Goal: Task Accomplishment & Management: Complete application form

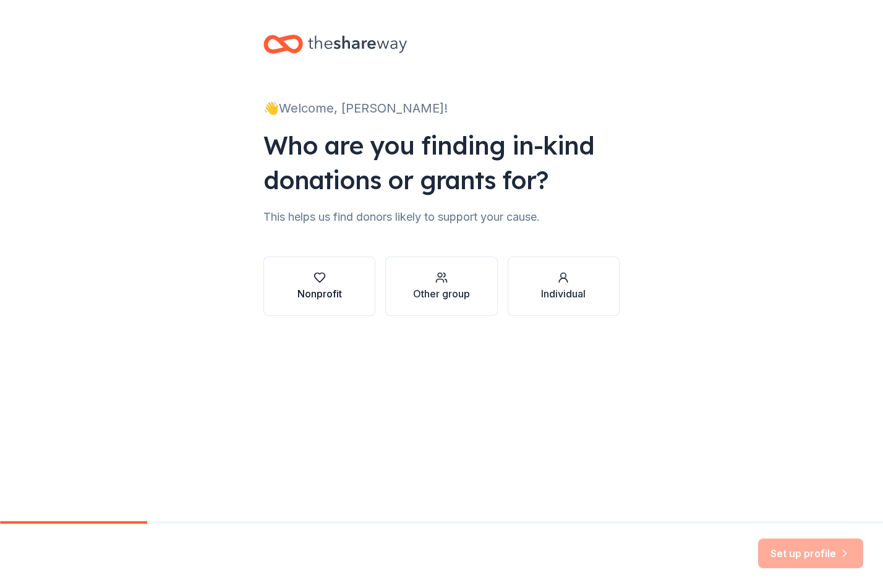
click at [341, 285] on div "Nonprofit" at bounding box center [319, 286] width 45 height 30
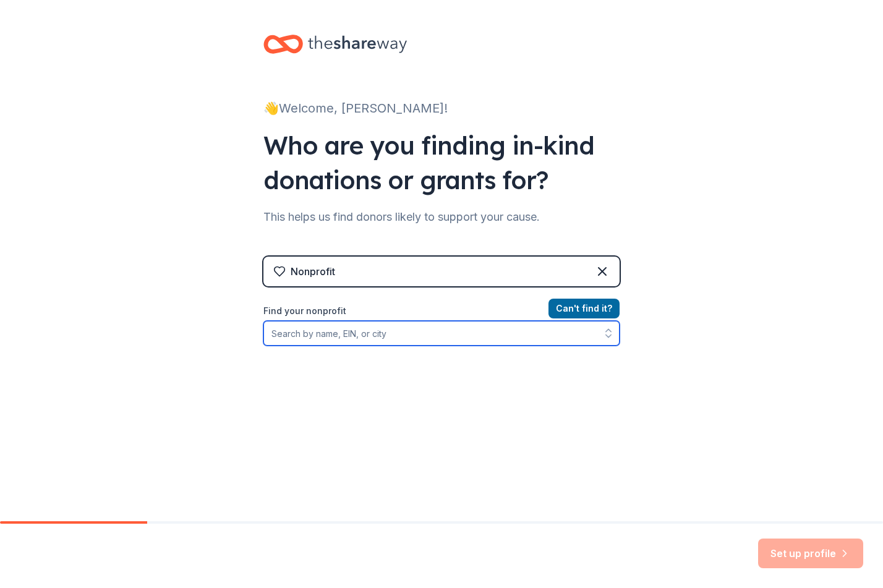
click at [361, 335] on input "Find your nonprofit" at bounding box center [441, 333] width 356 height 25
type input "Smart from the Start"
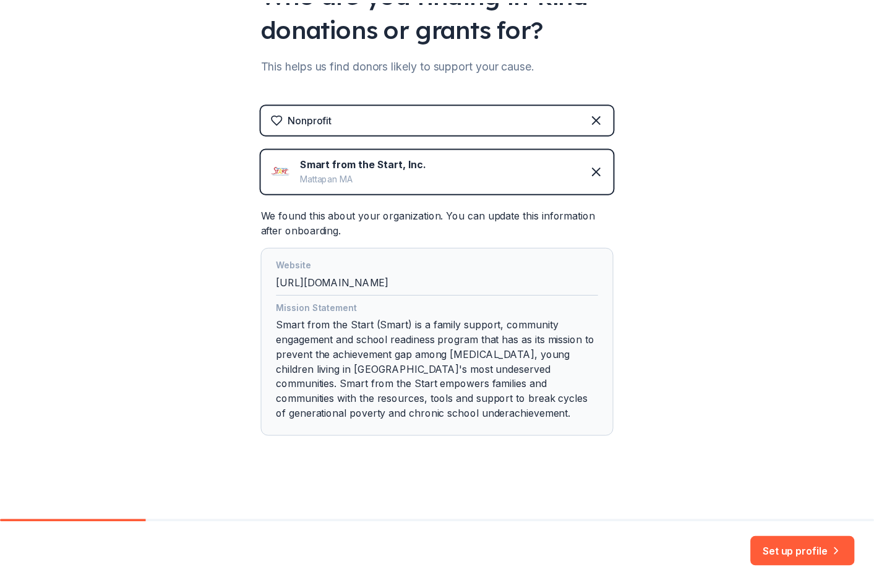
scroll to position [153, 0]
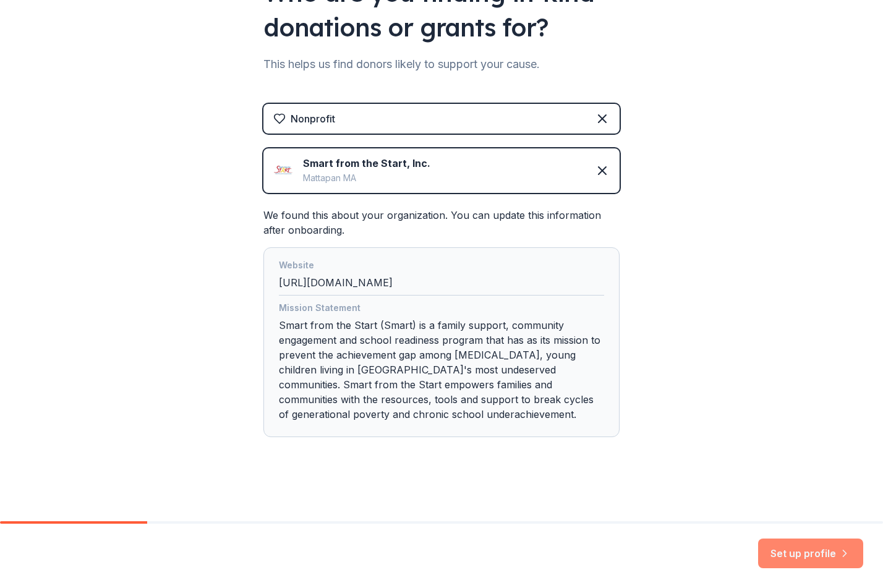
click at [787, 552] on button "Set up profile" at bounding box center [810, 554] width 105 height 30
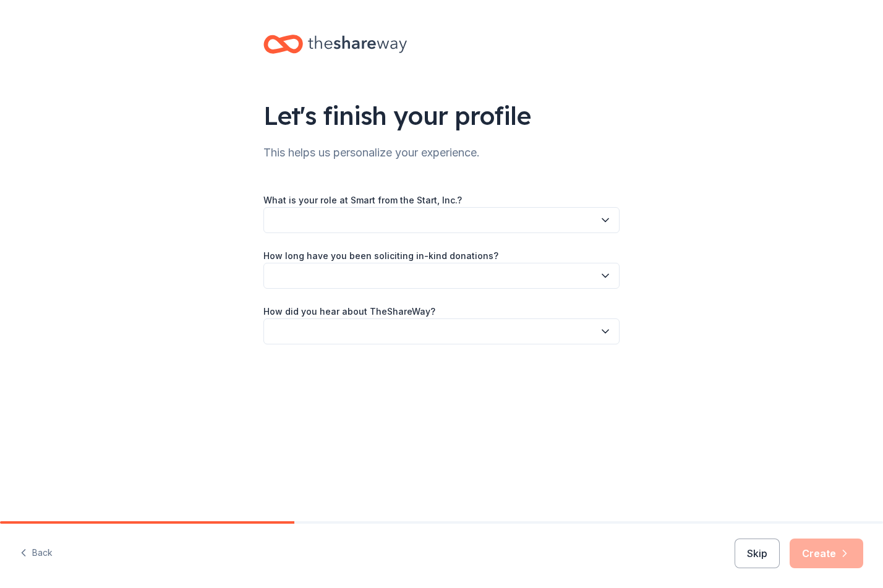
click at [603, 222] on icon "button" at bounding box center [605, 220] width 12 height 12
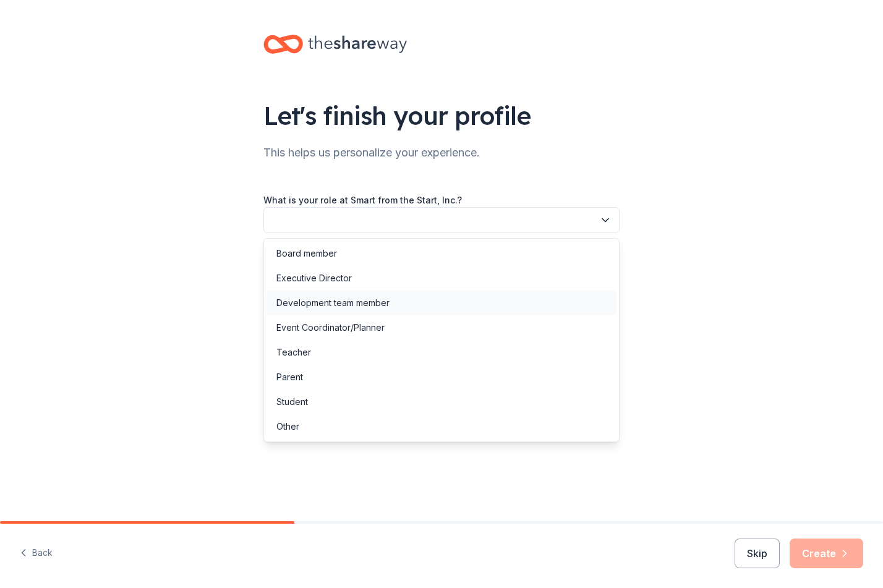
click at [327, 309] on div "Development team member" at bounding box center [332, 303] width 113 height 15
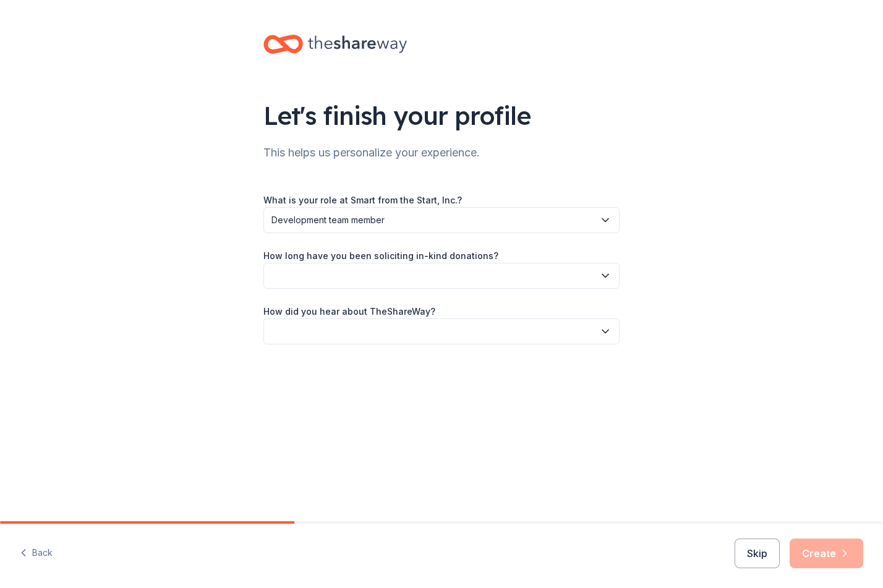
click at [605, 275] on icon "button" at bounding box center [605, 276] width 12 height 12
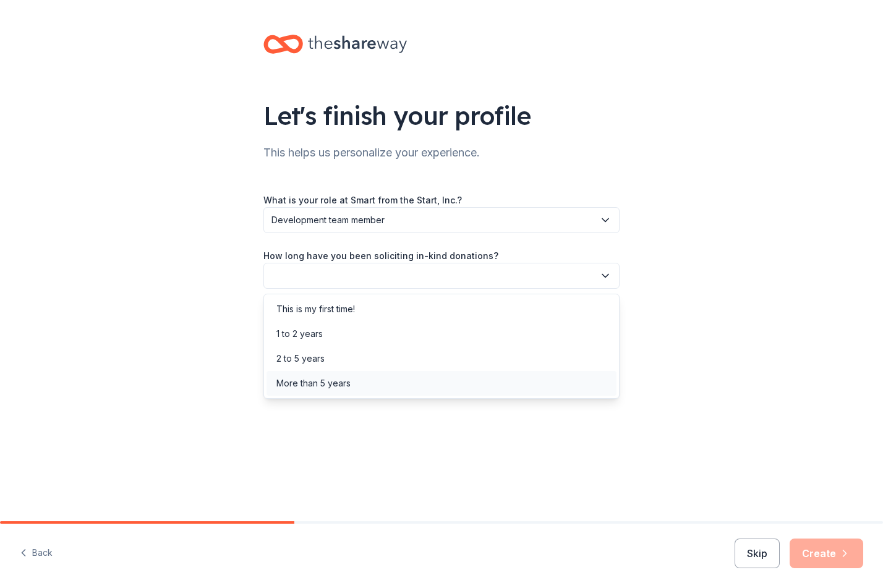
click at [340, 389] on div "More than 5 years" at bounding box center [313, 383] width 74 height 15
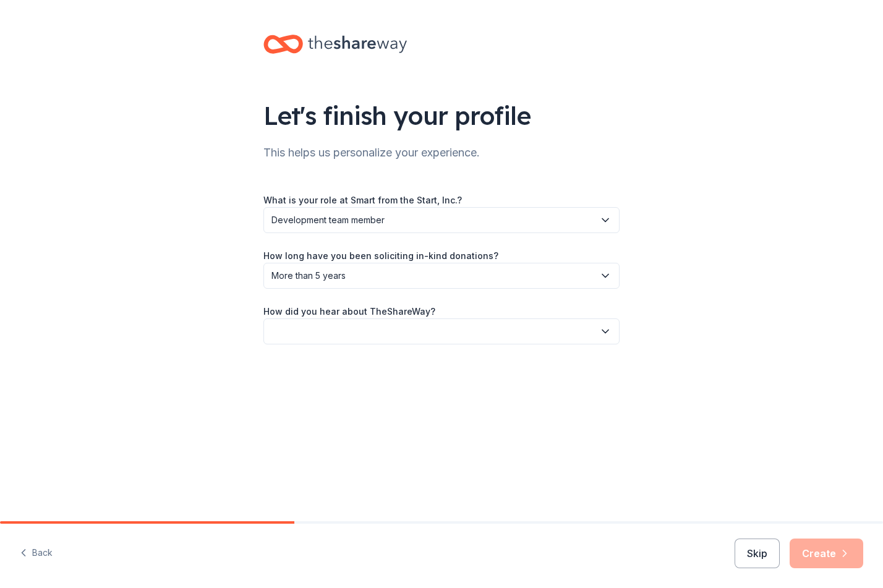
click at [604, 333] on icon "button" at bounding box center [605, 331] width 12 height 12
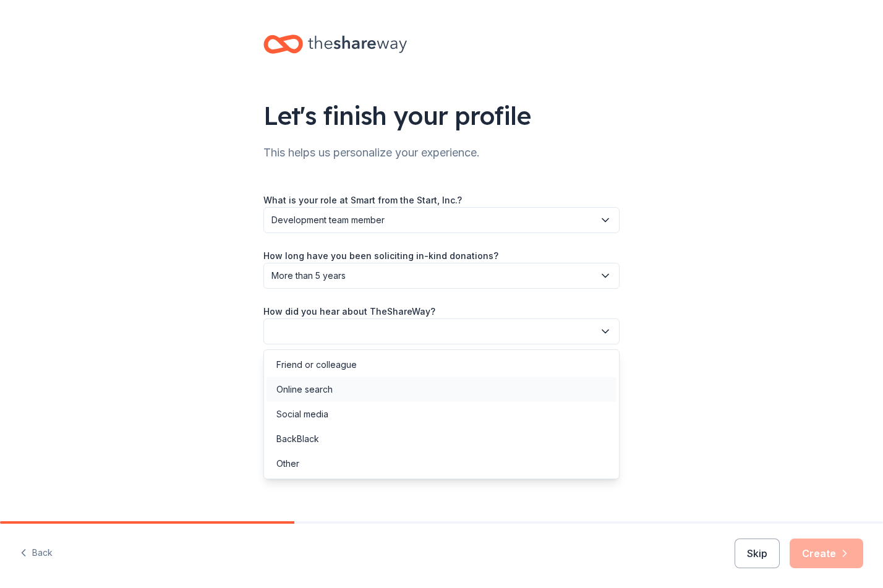
click at [352, 393] on div "Online search" at bounding box center [442, 389] width 350 height 25
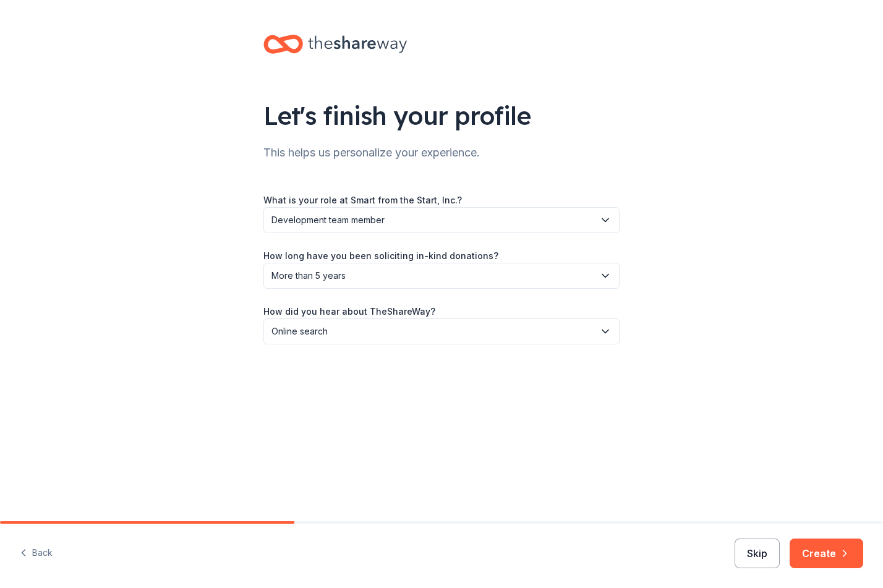
click at [756, 553] on button "Skip" at bounding box center [757, 554] width 45 height 30
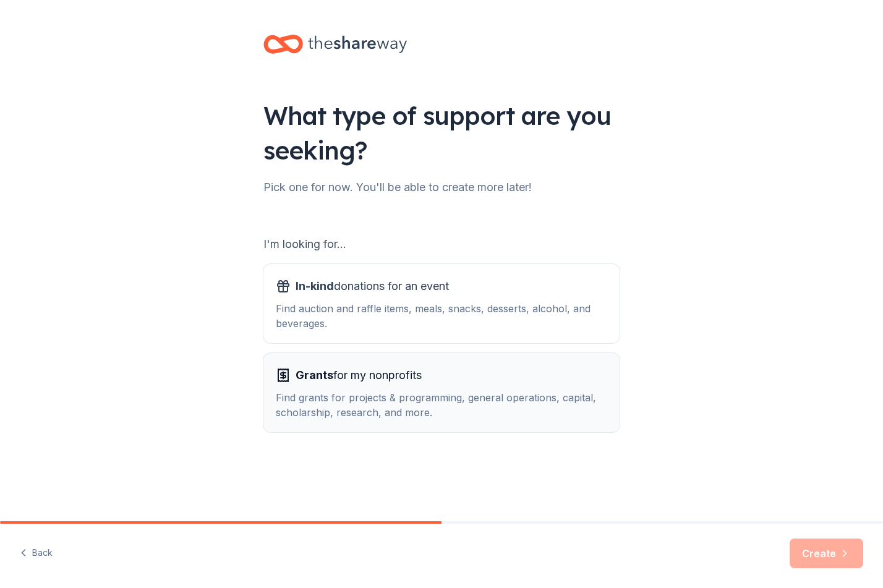
click at [459, 395] on div "Find grants for projects & programming, general operations, capital, scholarshi…" at bounding box center [441, 405] width 331 height 30
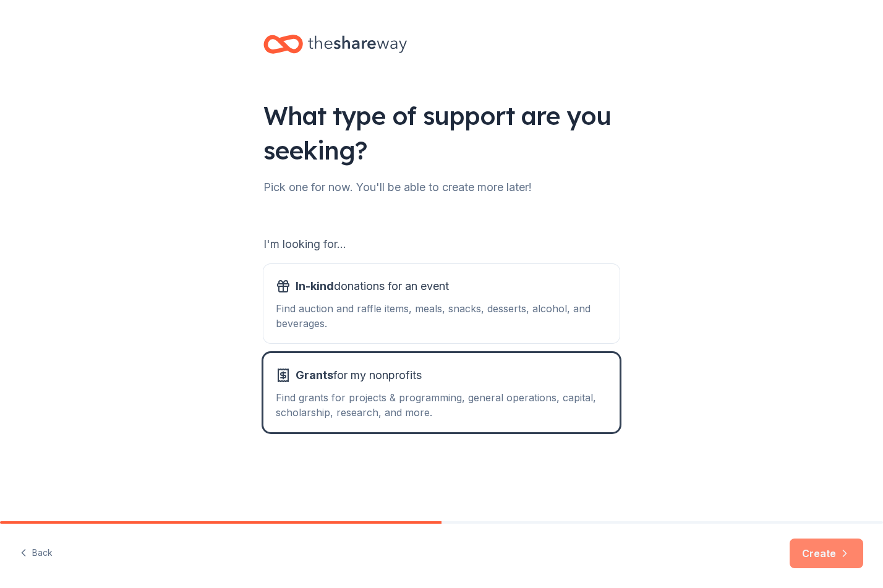
click at [811, 555] on button "Create" at bounding box center [827, 554] width 74 height 30
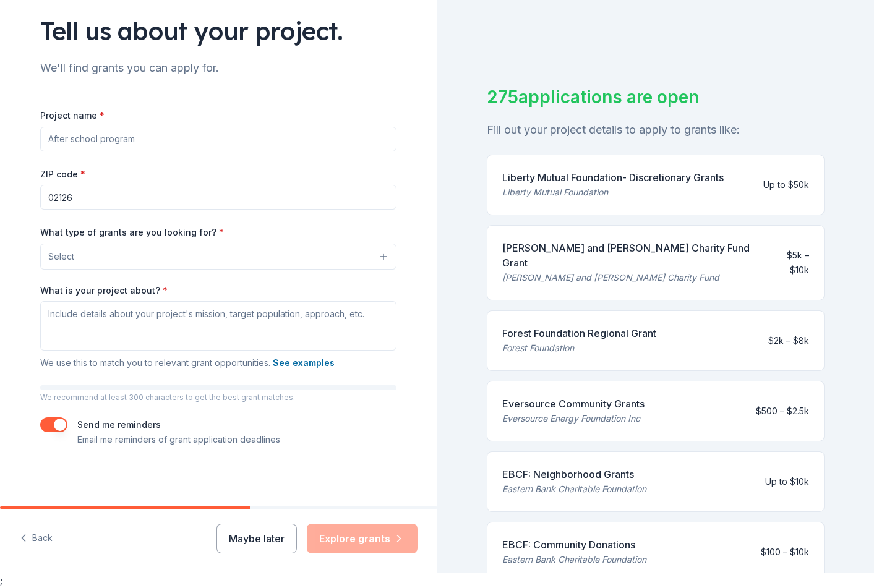
scroll to position [15, 0]
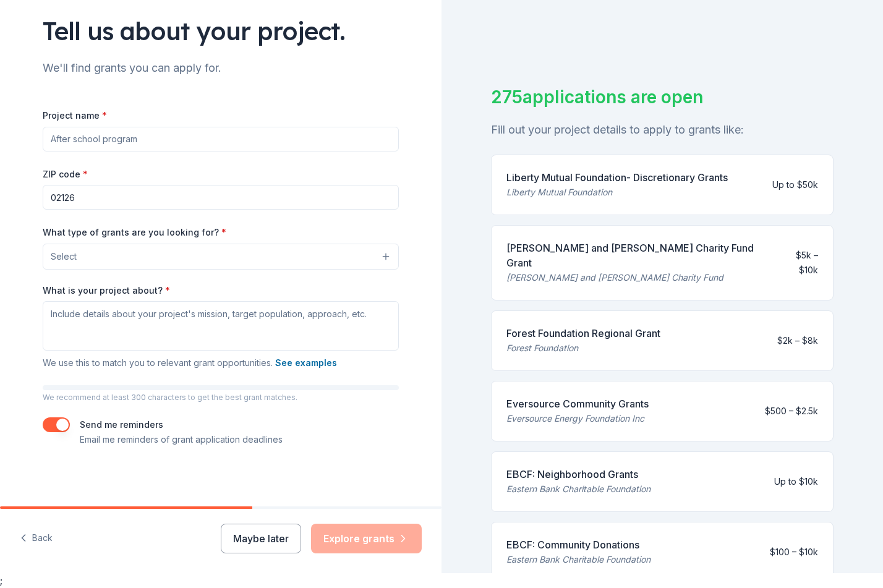
click at [132, 252] on button "Select" at bounding box center [221, 257] width 356 height 26
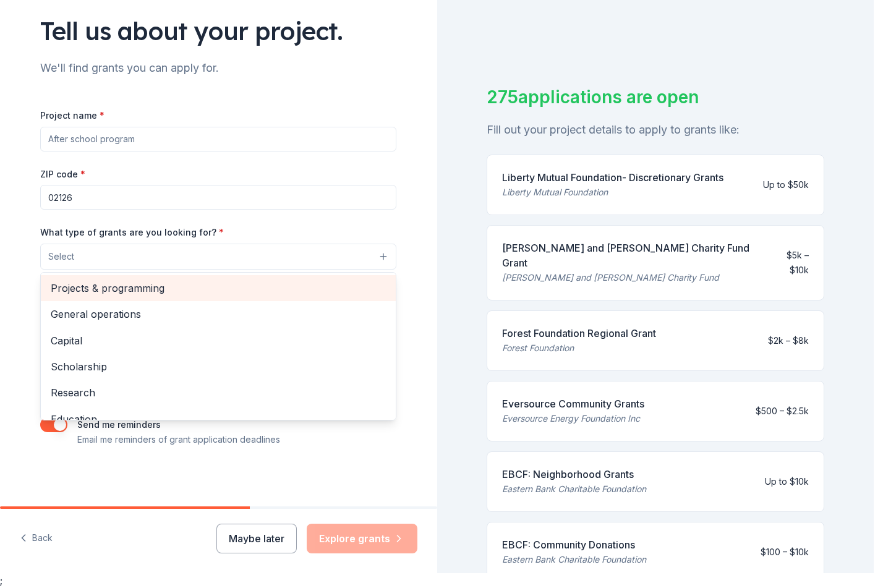
click at [131, 289] on span "Projects & programming" at bounding box center [218, 288] width 335 height 16
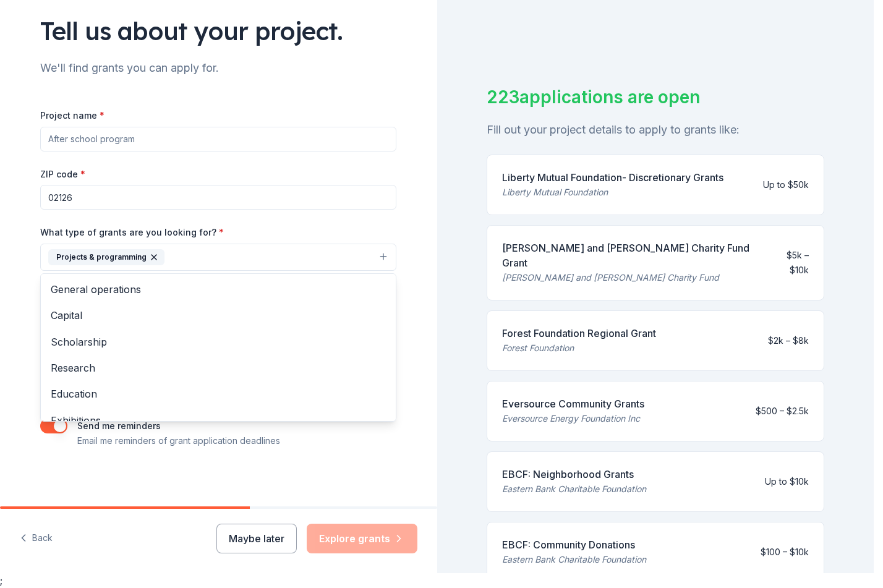
click at [372, 222] on div "Project name * ZIP code * 02126 What type of grants are you looking for? * Proj…" at bounding box center [218, 278] width 356 height 341
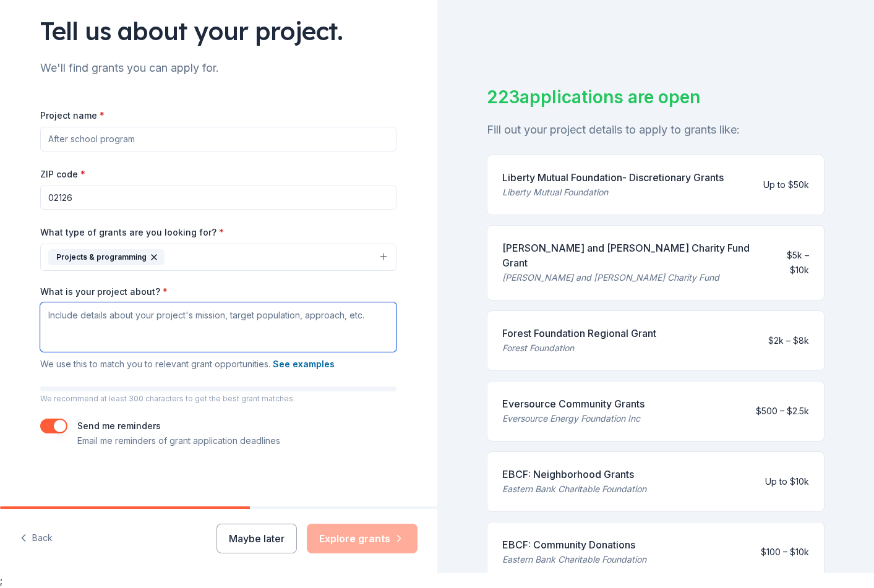
click at [150, 324] on textarea "What is your project about? *" at bounding box center [218, 326] width 356 height 49
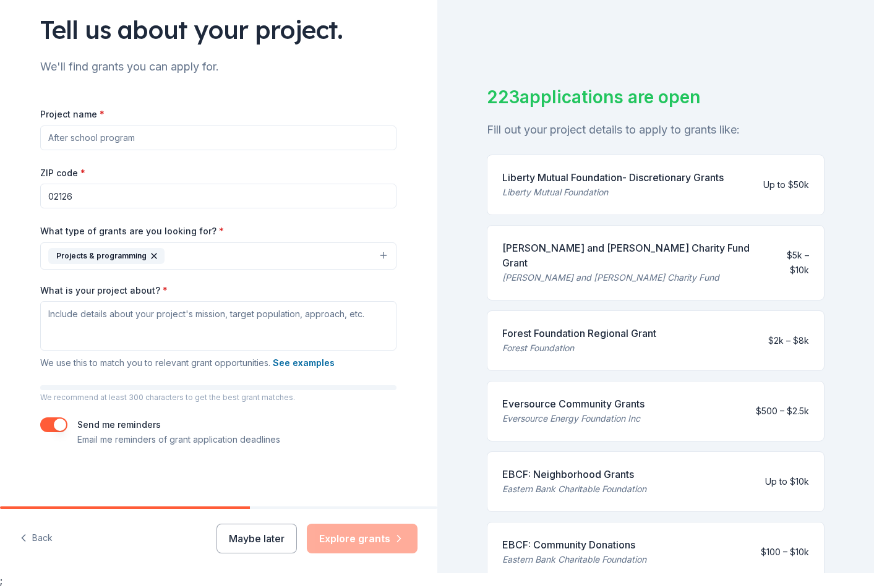
click at [131, 139] on input "Project name *" at bounding box center [218, 138] width 356 height 25
drag, startPoint x: 132, startPoint y: 136, endPoint x: 39, endPoint y: 135, distance: 93.4
click at [40, 135] on input "Project name *" at bounding box center [218, 138] width 356 height 25
type input "Mental Health"
click at [372, 403] on div "Project name * Mental Health ZIP code * 02126 What type of grants are you looki…" at bounding box center [218, 276] width 356 height 341
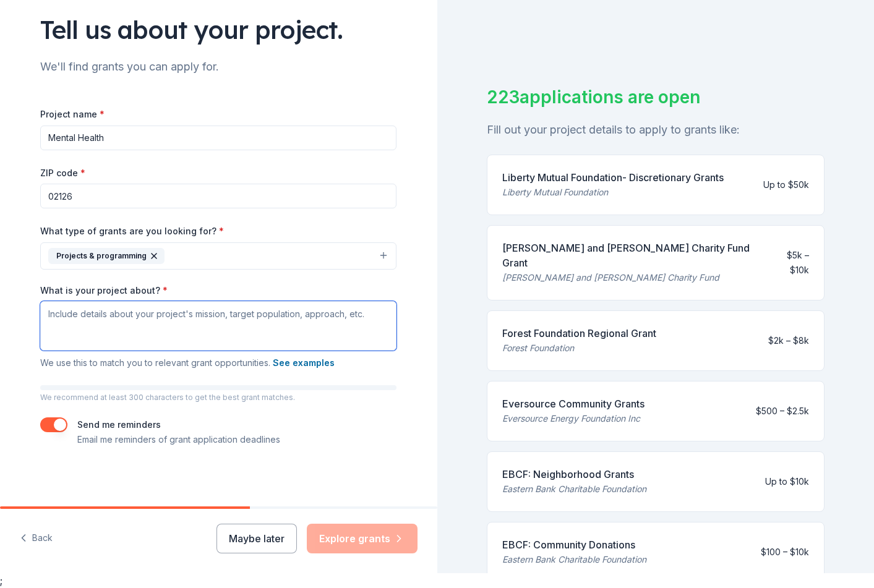
click at [136, 328] on textarea "What is your project about? *" at bounding box center [218, 325] width 356 height 49
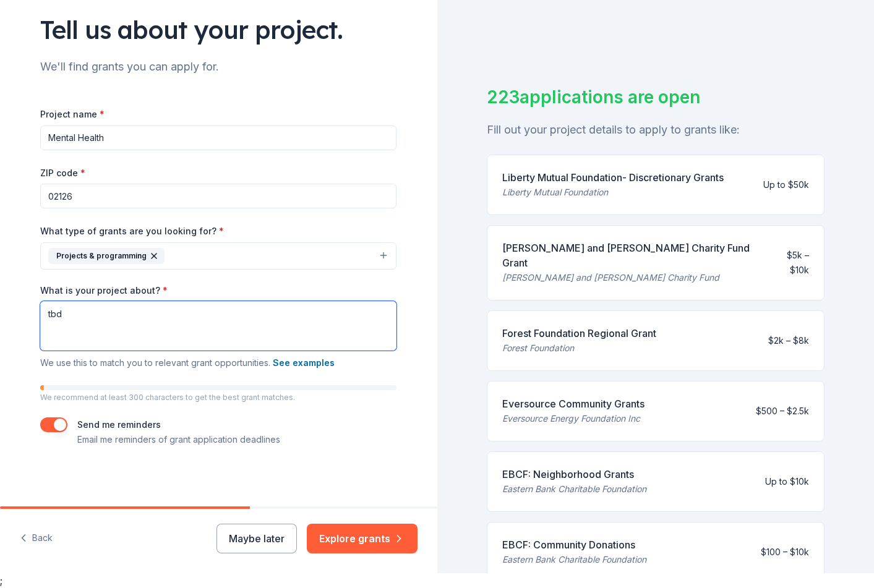
type textarea "tbd"
click at [348, 453] on div "Tell us about your project. We'll find grants you can apply for. Project name *…" at bounding box center [218, 210] width 396 height 592
click at [55, 425] on button "button" at bounding box center [53, 424] width 27 height 15
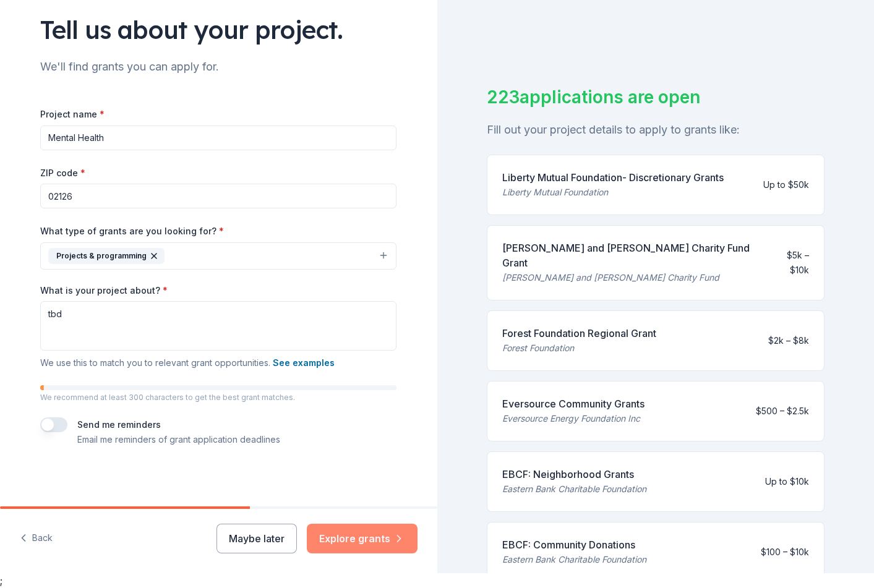
click at [356, 536] on button "Explore grants" at bounding box center [362, 539] width 111 height 30
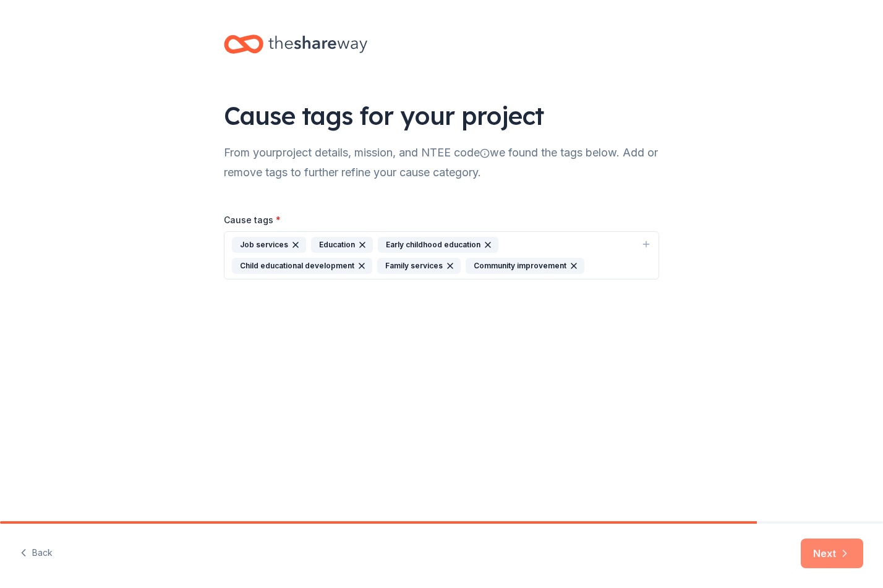
click at [819, 545] on button "Next" at bounding box center [832, 554] width 62 height 30
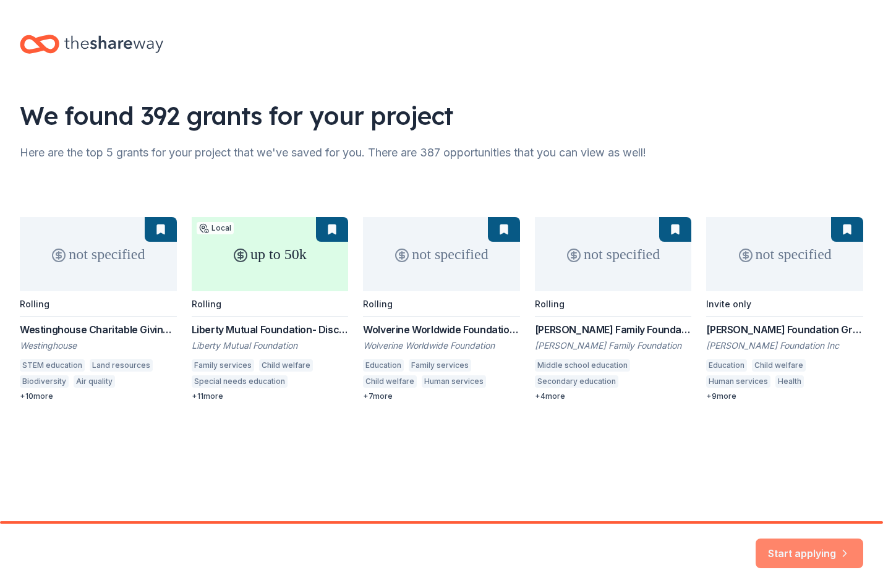
click at [803, 552] on button "Start applying" at bounding box center [810, 546] width 108 height 30
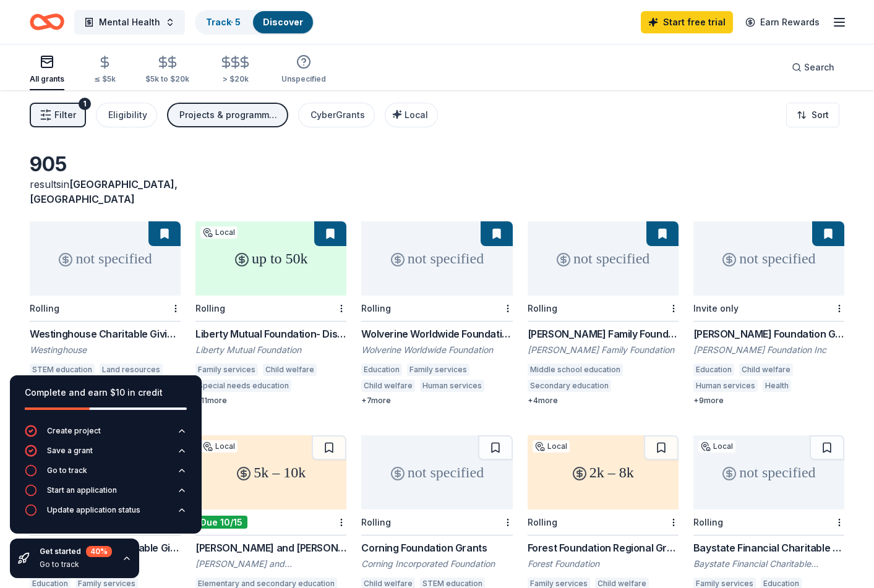
click at [519, 139] on div "Filter 1 Eligibility Projects & programming CyberGrants Local Sort" at bounding box center [437, 114] width 874 height 49
click at [672, 168] on div "905 results in [GEOGRAPHIC_DATA], [GEOGRAPHIC_DATA]" at bounding box center [437, 179] width 814 height 54
click at [839, 22] on line "button" at bounding box center [839, 22] width 10 height 0
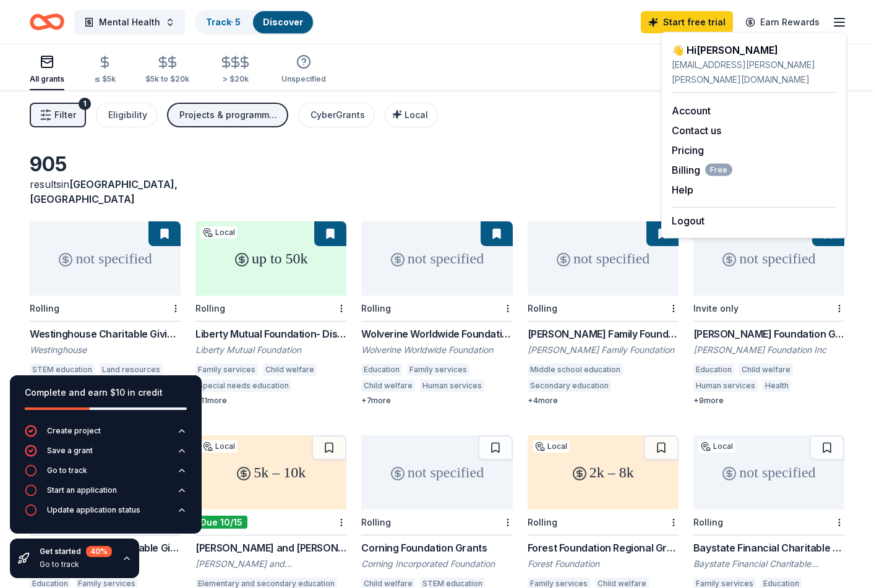
click at [589, 95] on div "Filter 1 Eligibility Projects & programming CyberGrants Local Sort" at bounding box center [437, 114] width 874 height 49
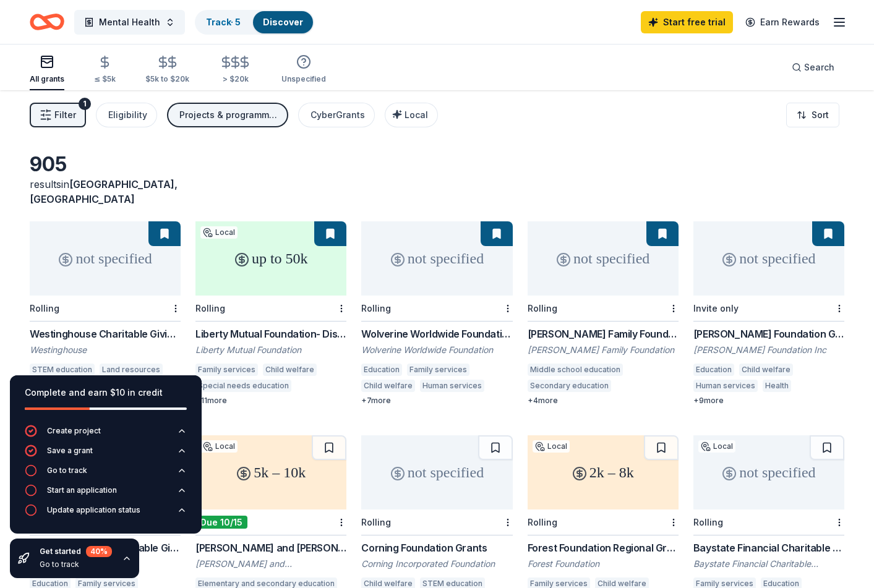
click at [64, 116] on span "Filter" at bounding box center [65, 115] width 22 height 15
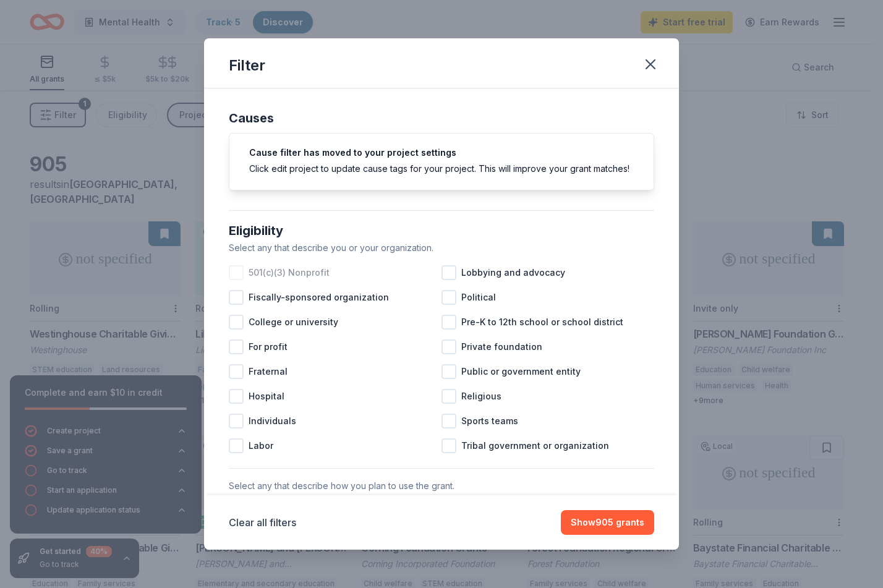
click at [236, 280] on div at bounding box center [236, 272] width 15 height 15
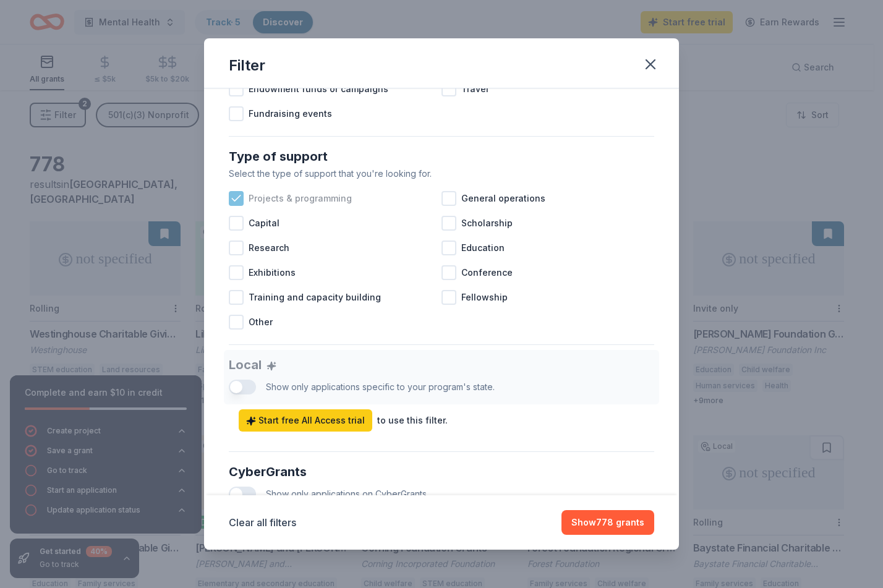
scroll to position [449, 0]
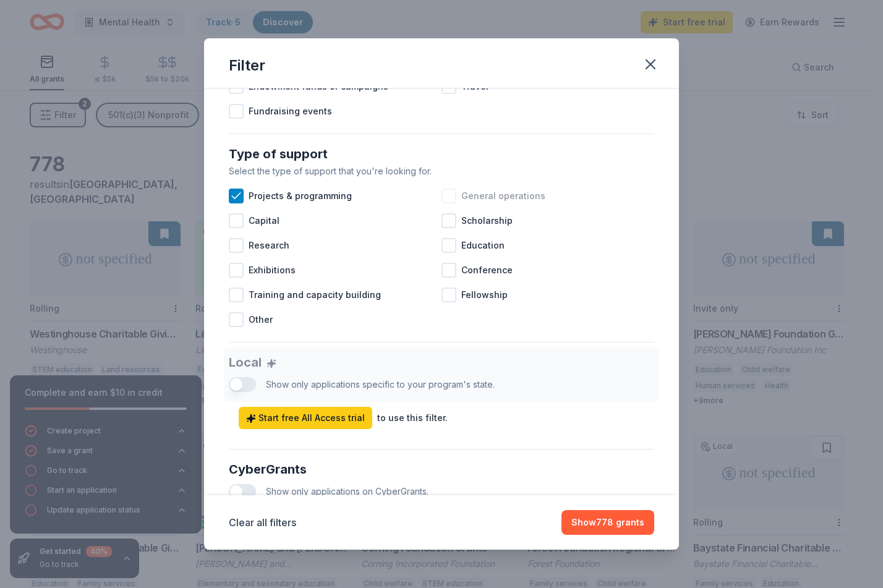
click at [443, 203] on div at bounding box center [449, 196] width 15 height 15
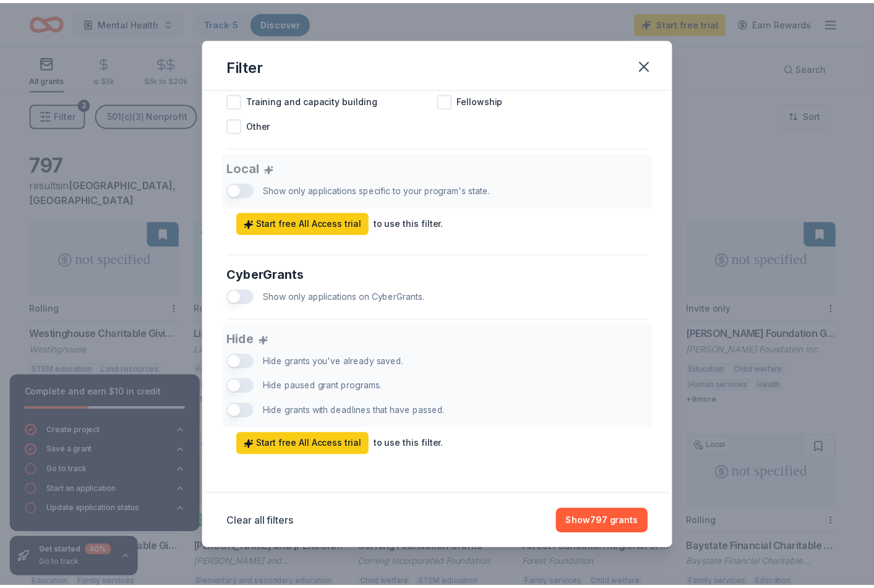
scroll to position [657, 0]
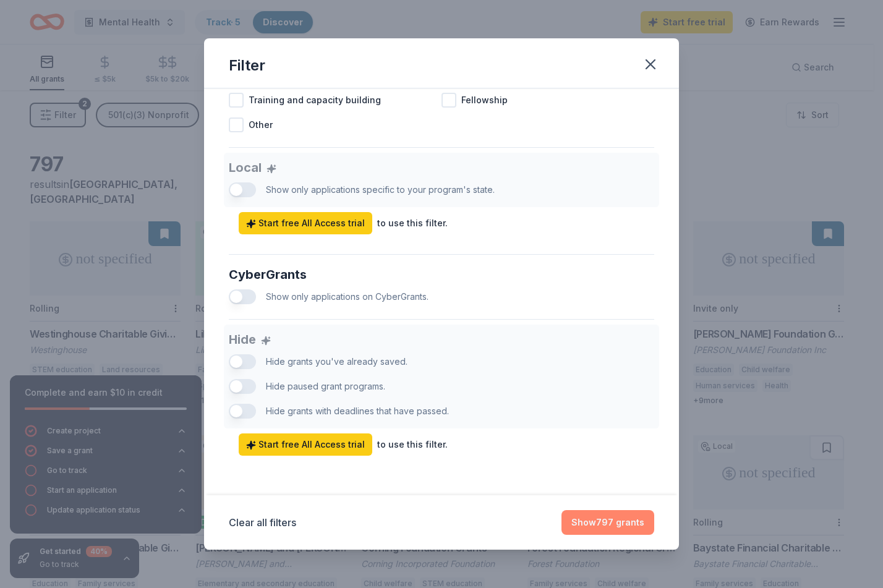
click at [599, 521] on button "Show 797 grants" at bounding box center [607, 522] width 93 height 25
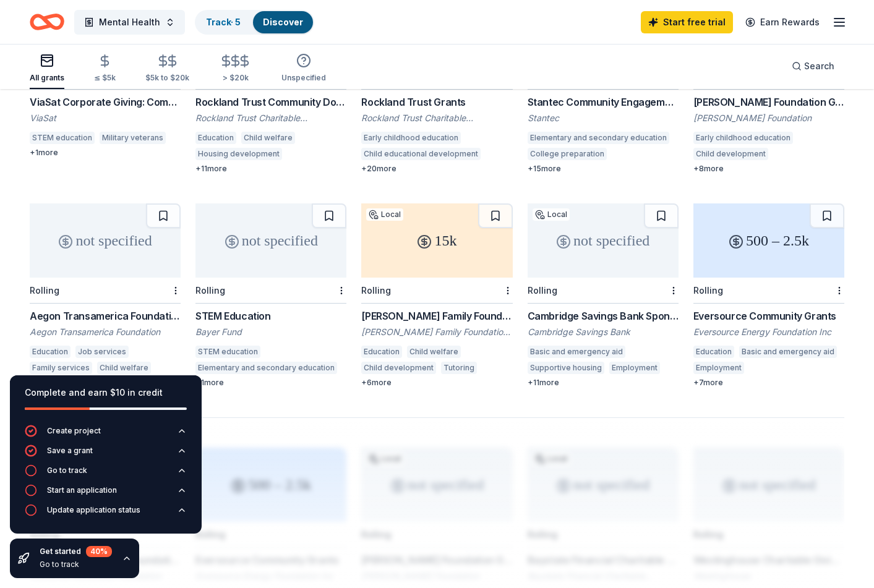
scroll to position [672, 0]
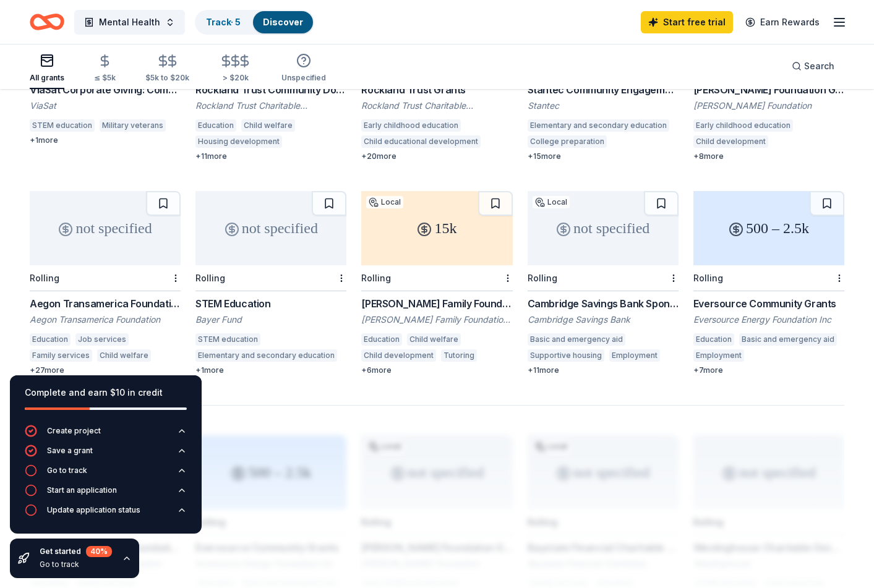
click at [730, 222] on icon at bounding box center [735, 229] width 15 height 15
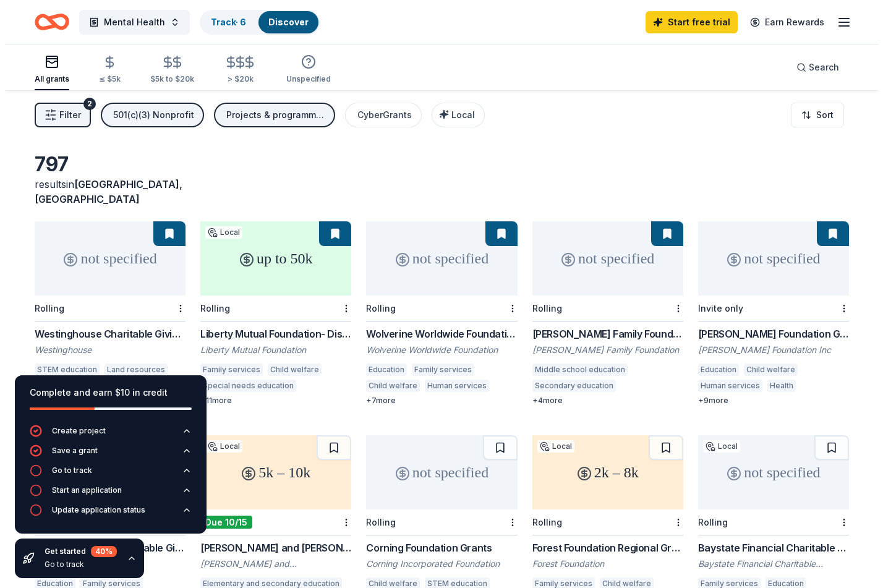
scroll to position [0, 0]
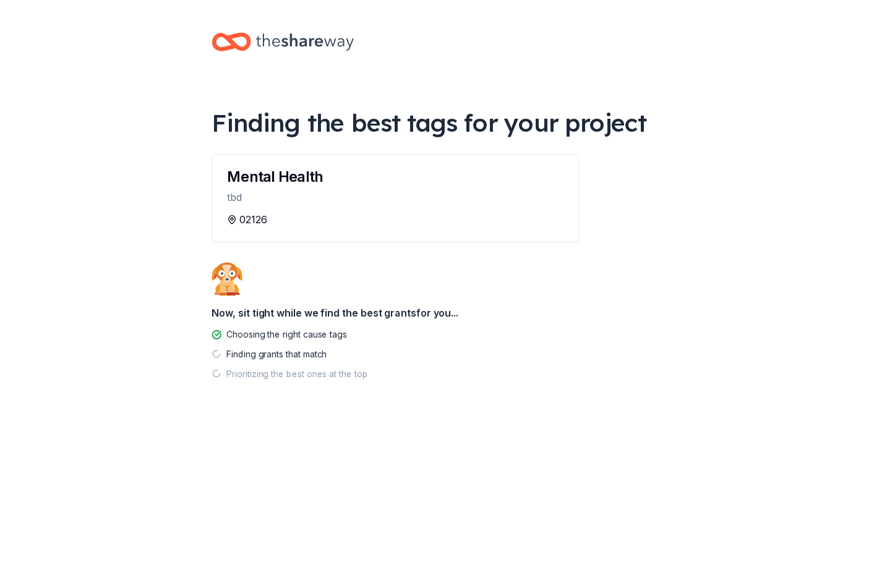
scroll to position [15, 0]
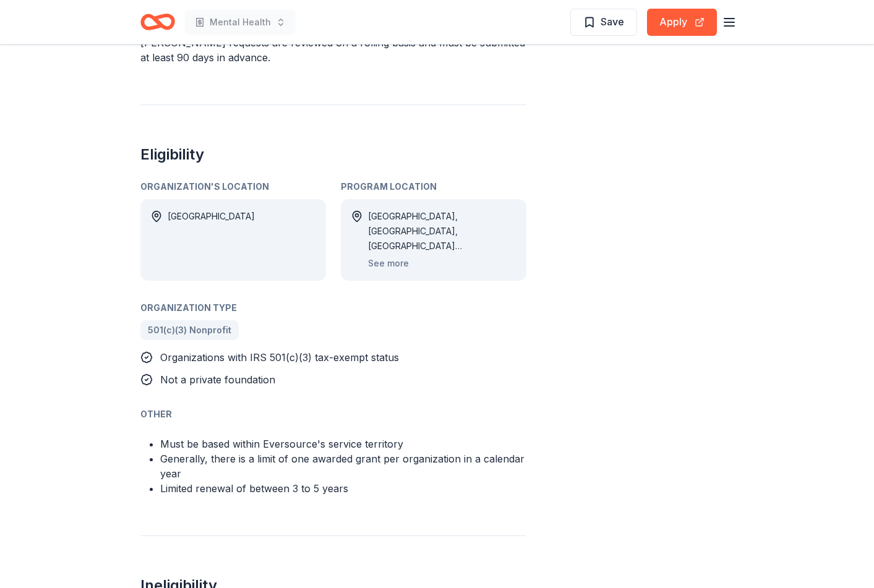
scroll to position [544, 0]
click at [391, 255] on button "See more" at bounding box center [388, 262] width 41 height 15
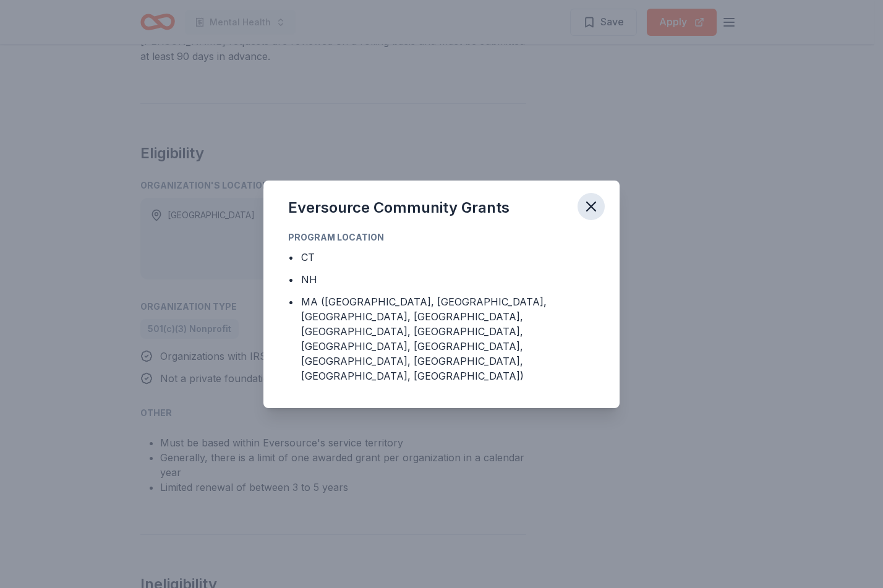
click at [587, 215] on icon "button" at bounding box center [591, 206] width 17 height 17
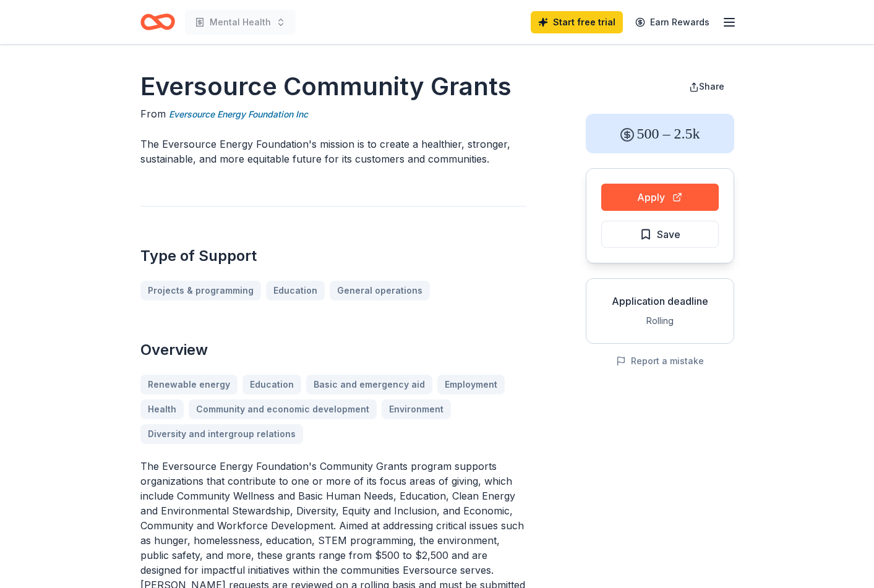
scroll to position [0, 0]
click at [642, 236] on span "Save" at bounding box center [659, 234] width 41 height 16
click at [648, 195] on button "Apply" at bounding box center [659, 197] width 117 height 27
